Goal: Use online tool/utility: Use online tool/utility

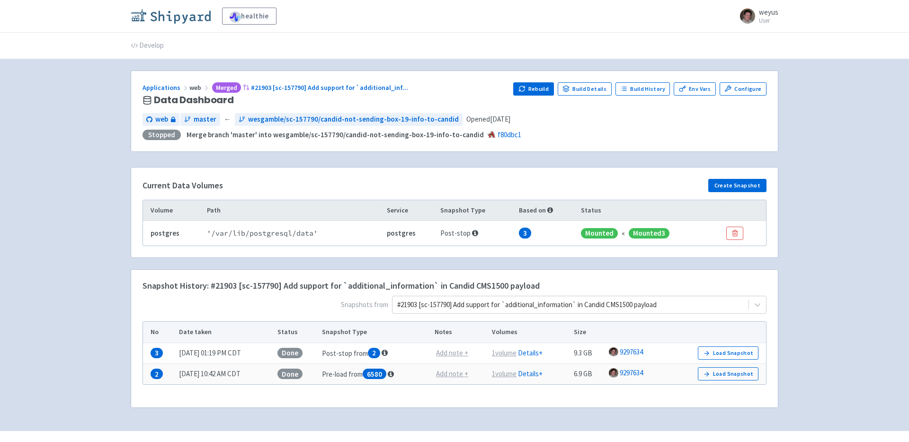
click at [192, 17] on img at bounding box center [171, 16] width 80 height 15
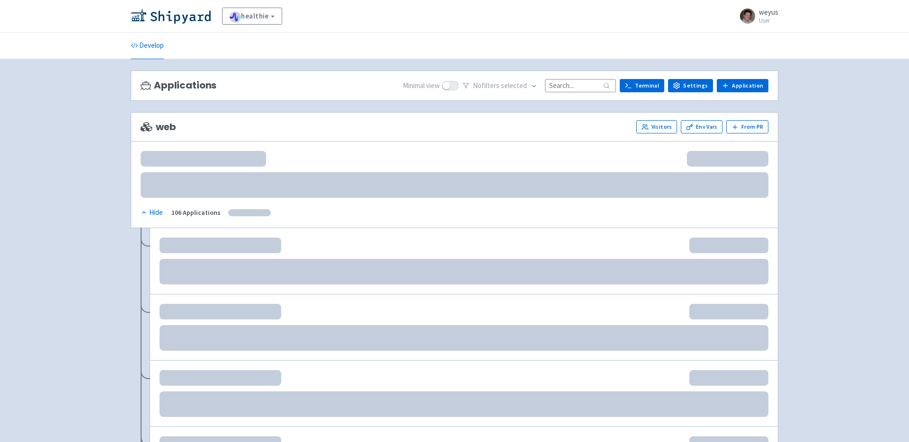
click at [575, 89] on input at bounding box center [580, 85] width 71 height 13
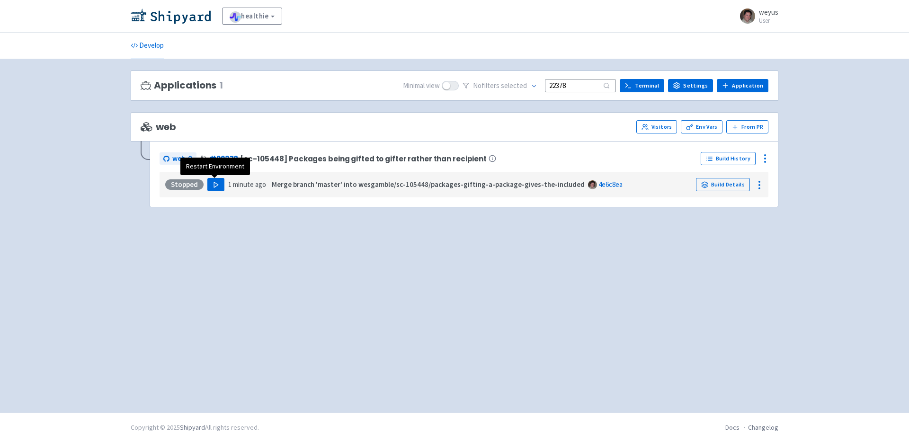
type input "22378"
click at [214, 184] on polygon "button" at bounding box center [216, 184] width 4 height 5
